Goal: Navigation & Orientation: Find specific page/section

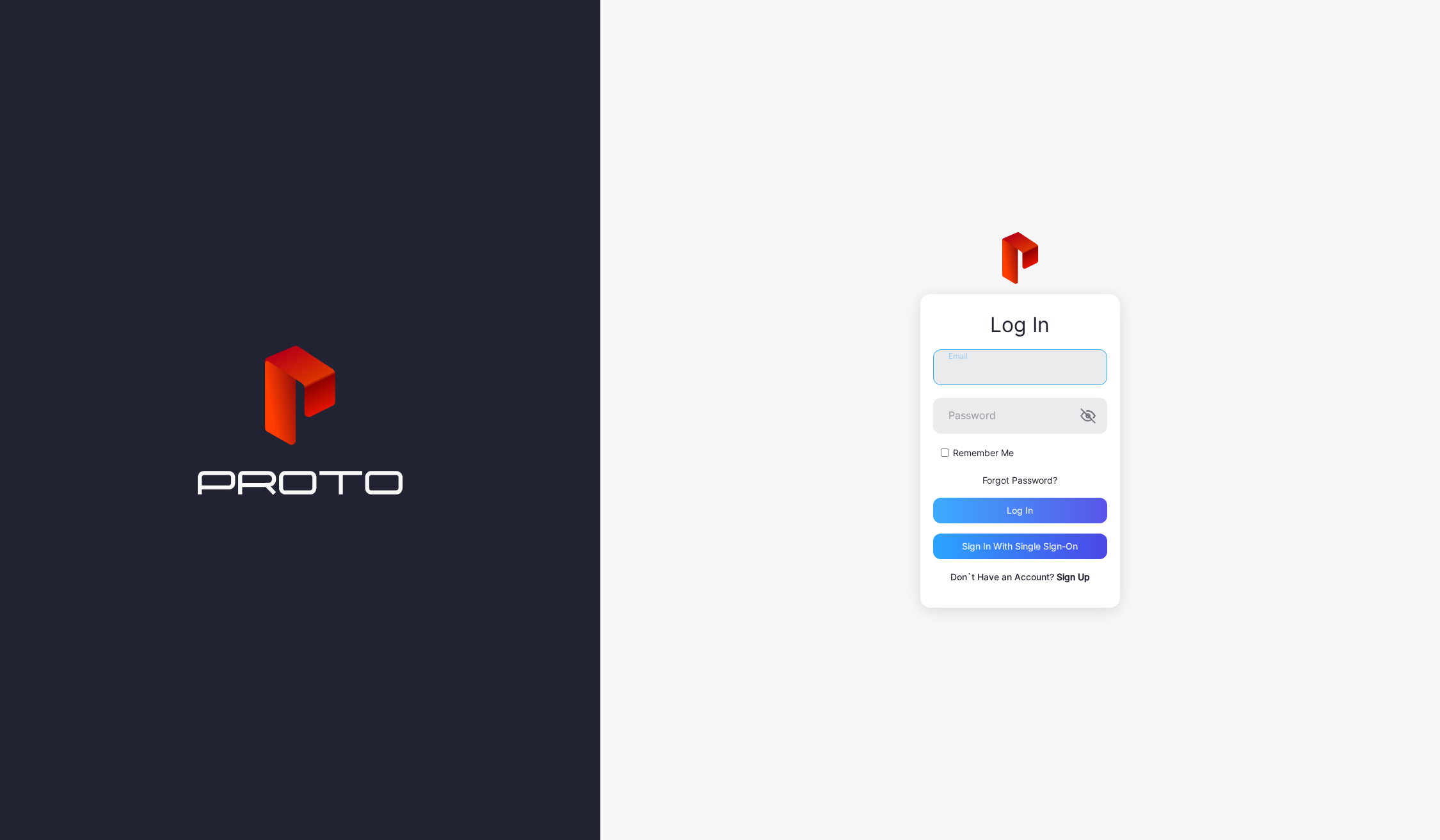
type input "**********"
click at [1048, 514] on div "Log in" at bounding box center [1020, 511] width 174 height 26
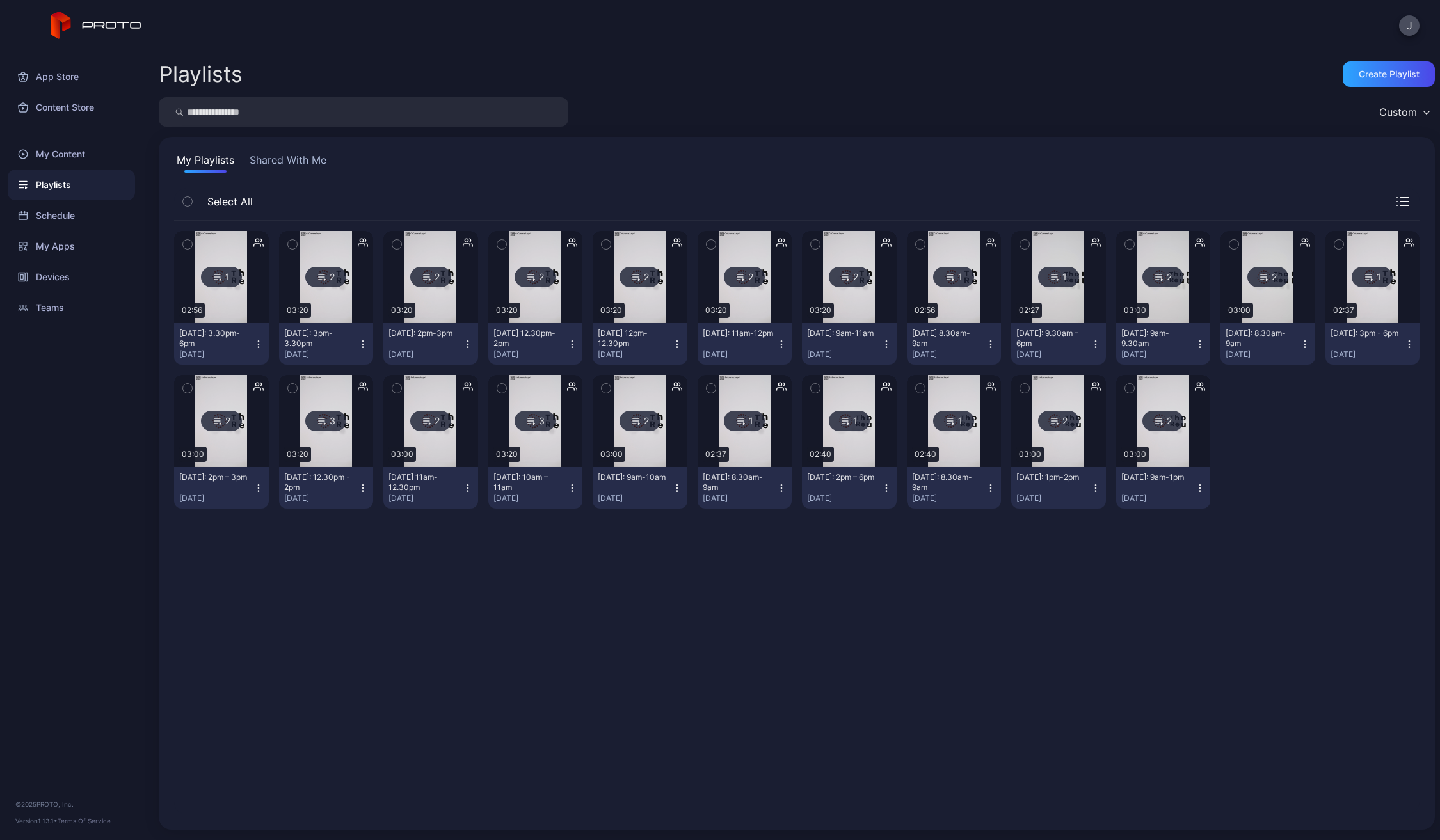
click at [333, 254] on img at bounding box center [326, 277] width 52 height 92
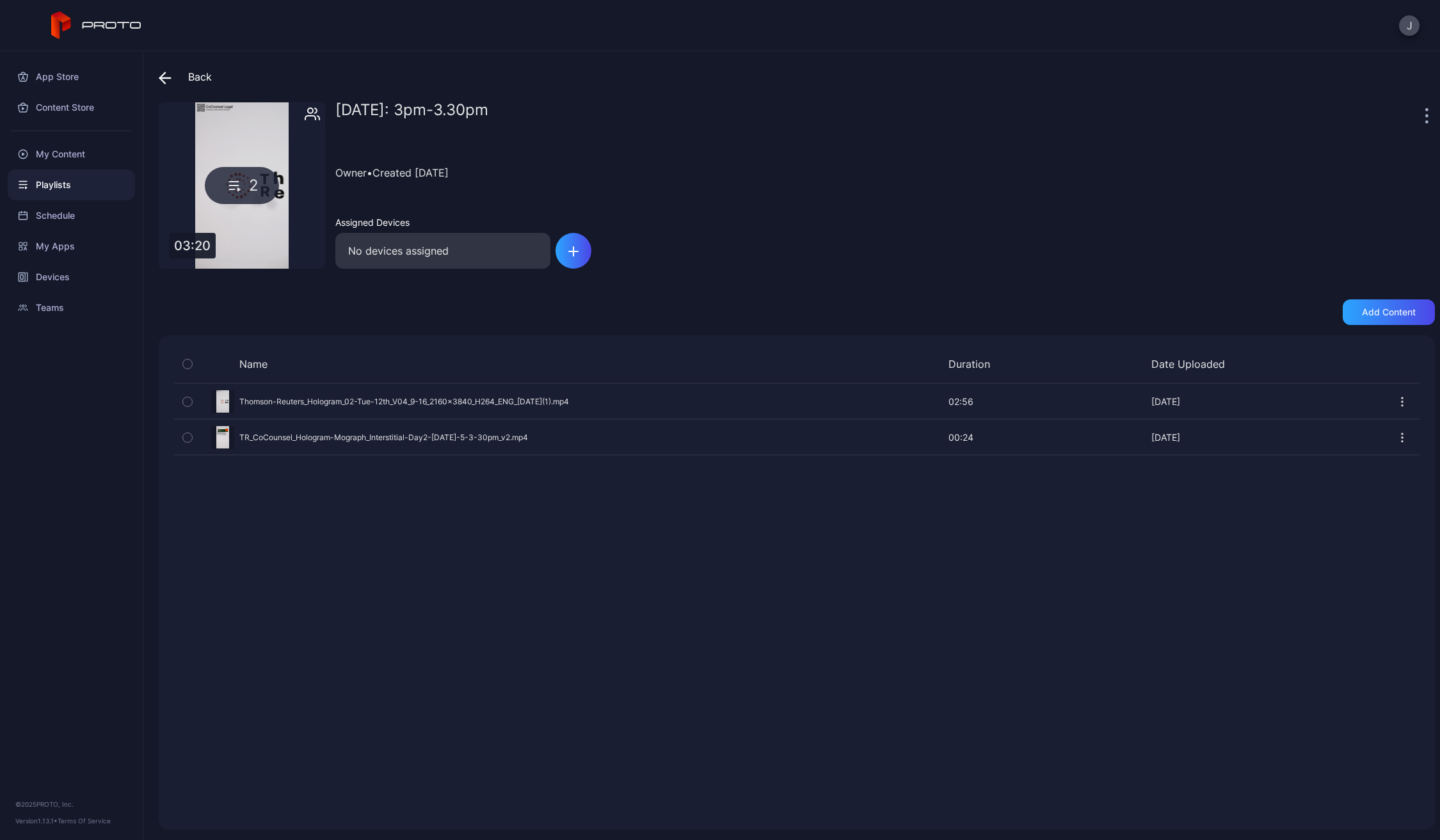
click at [751, 174] on div "Owner • Created [DATE]" at bounding box center [885, 173] width 1099 height 58
click at [64, 151] on div "My Content" at bounding box center [71, 154] width 127 height 31
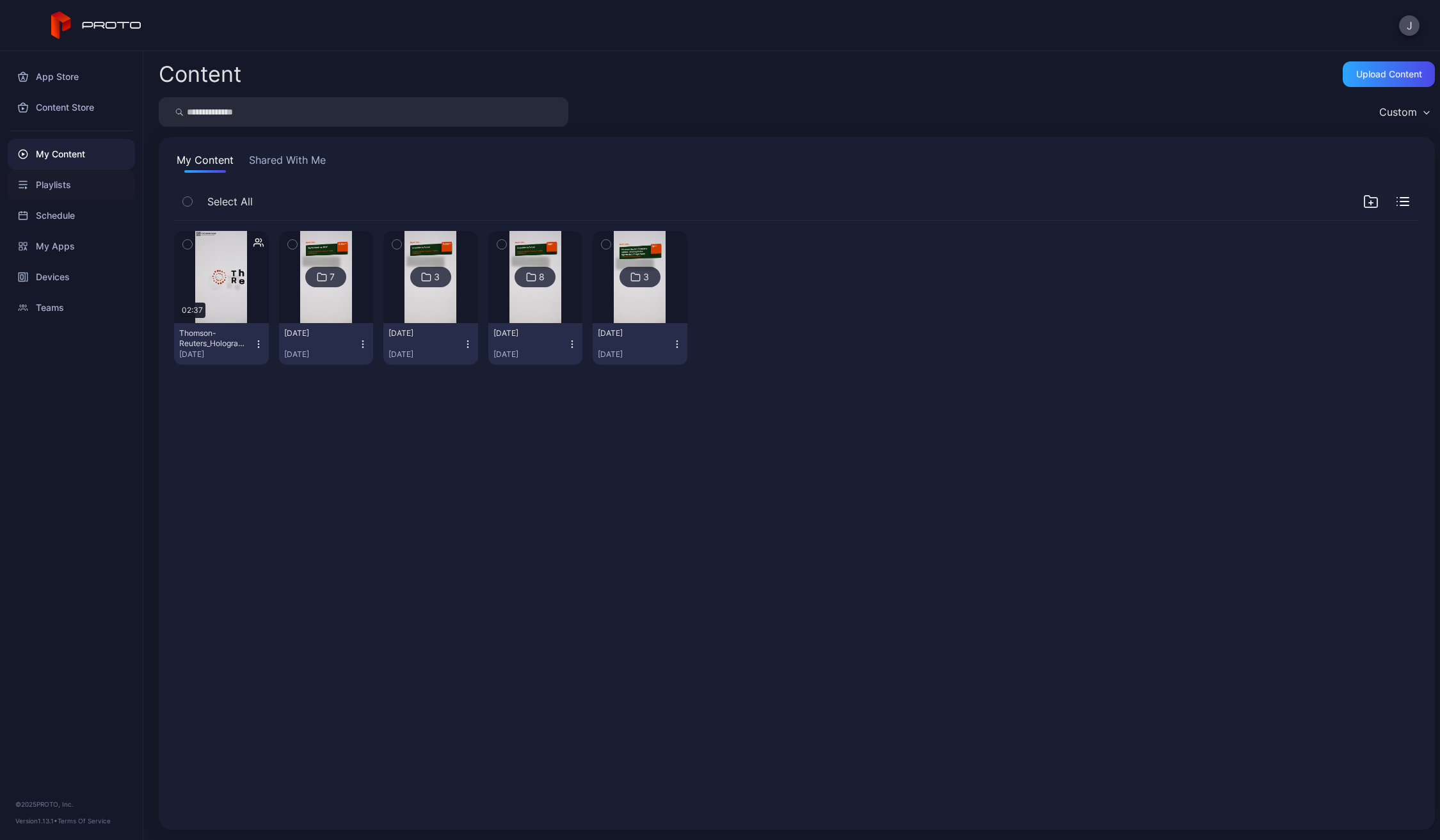
click at [61, 182] on div "Playlists" at bounding box center [71, 185] width 127 height 31
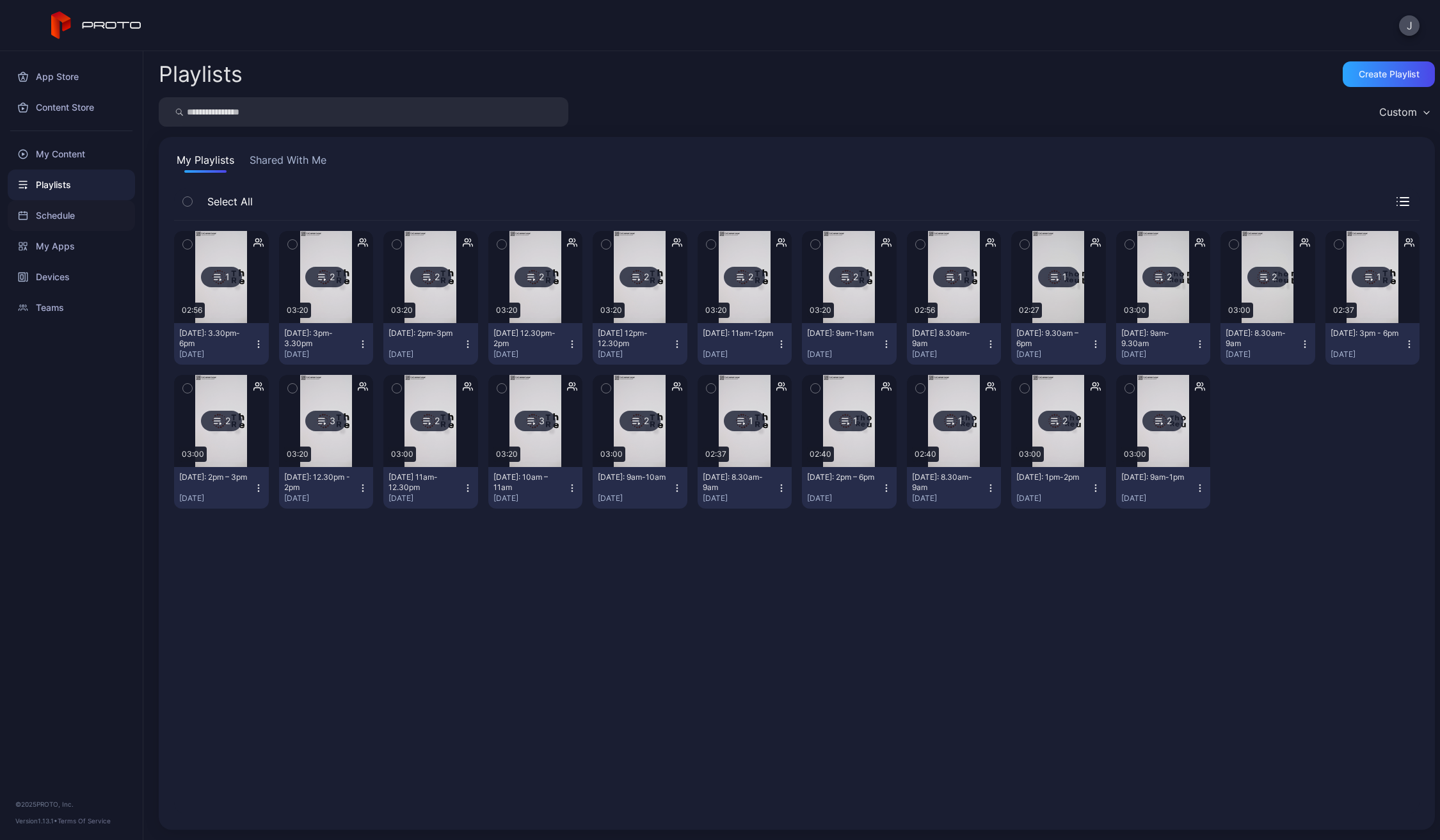
click at [70, 214] on div "Schedule" at bounding box center [71, 216] width 127 height 31
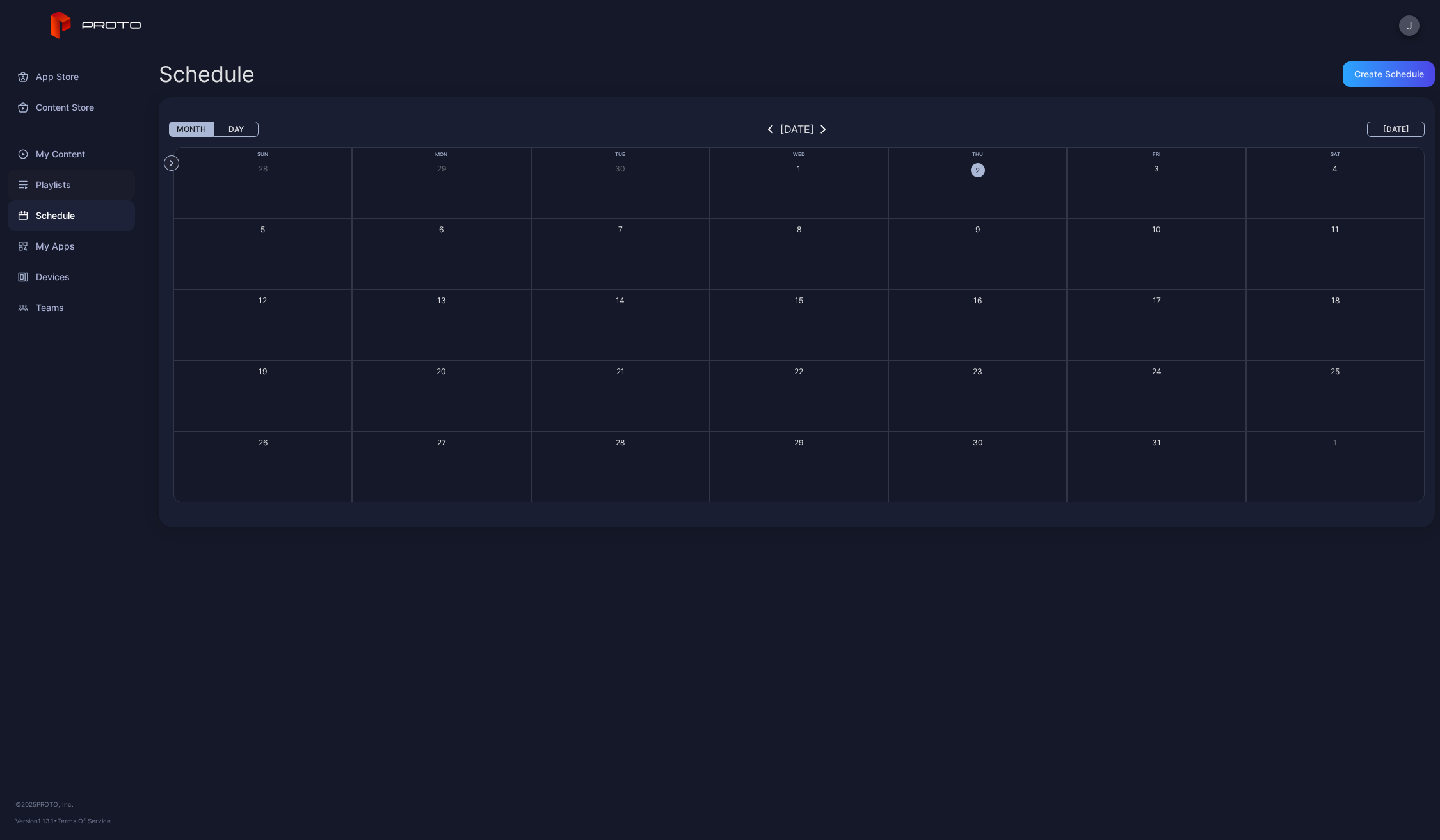
click at [68, 182] on div "Playlists" at bounding box center [71, 185] width 127 height 31
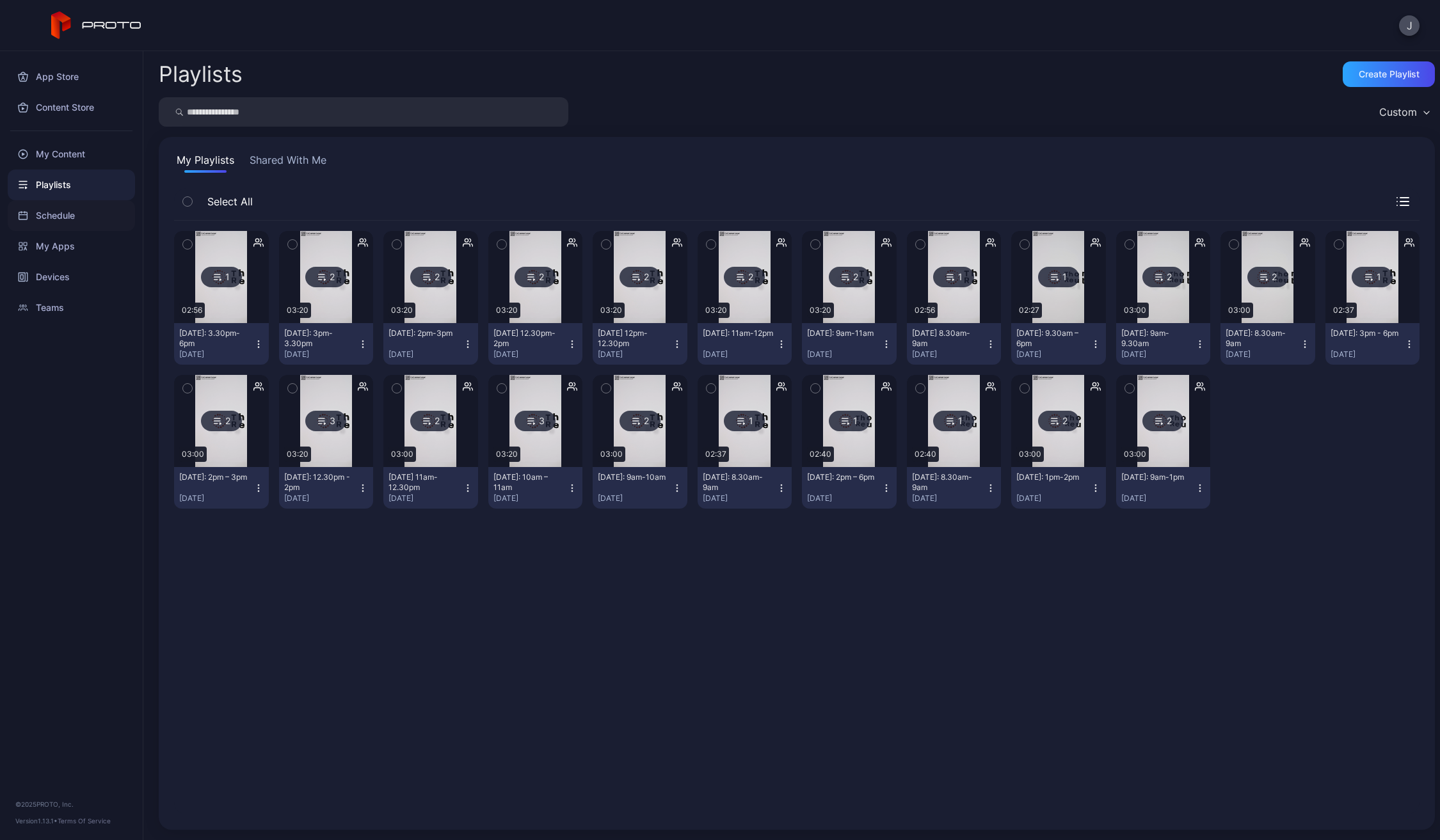
click at [73, 217] on div "Schedule" at bounding box center [71, 216] width 127 height 31
